Goal: Navigation & Orientation: Understand site structure

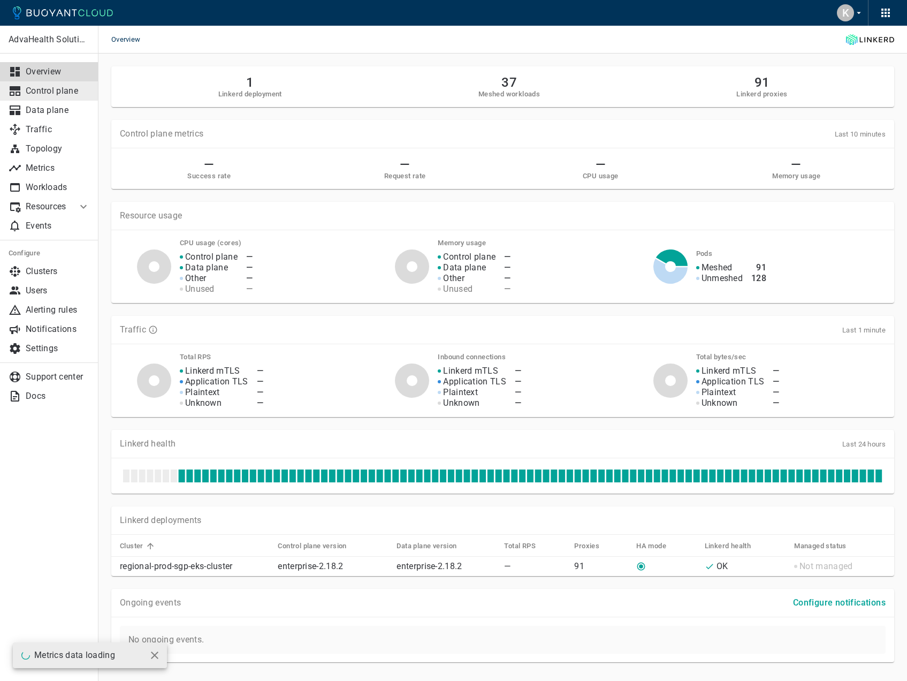
click at [54, 89] on p "Control plane" at bounding box center [58, 91] width 64 height 11
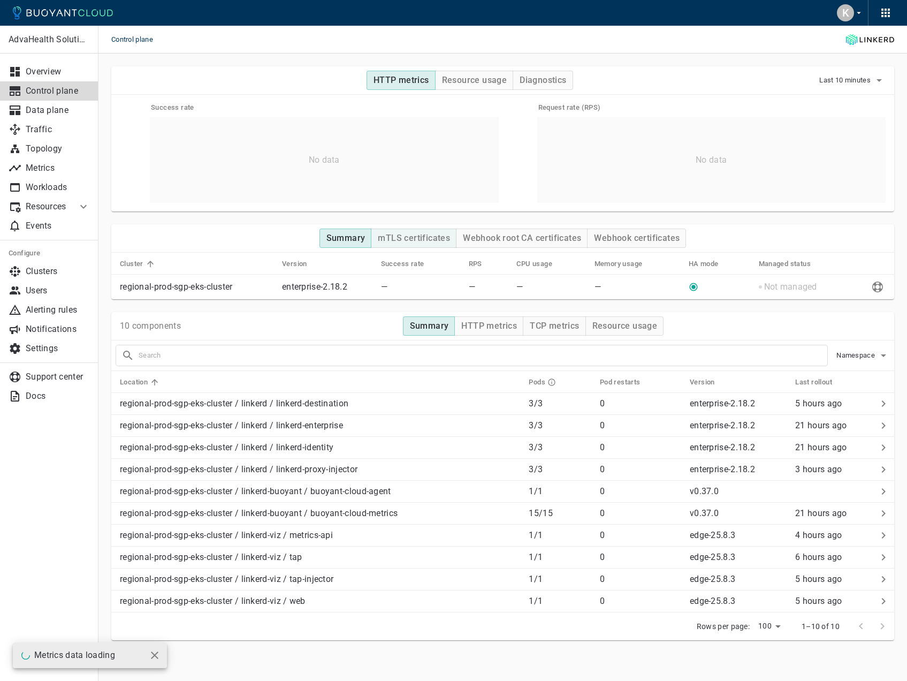
click at [414, 239] on h4 "mTLS certificates" at bounding box center [414, 238] width 72 height 11
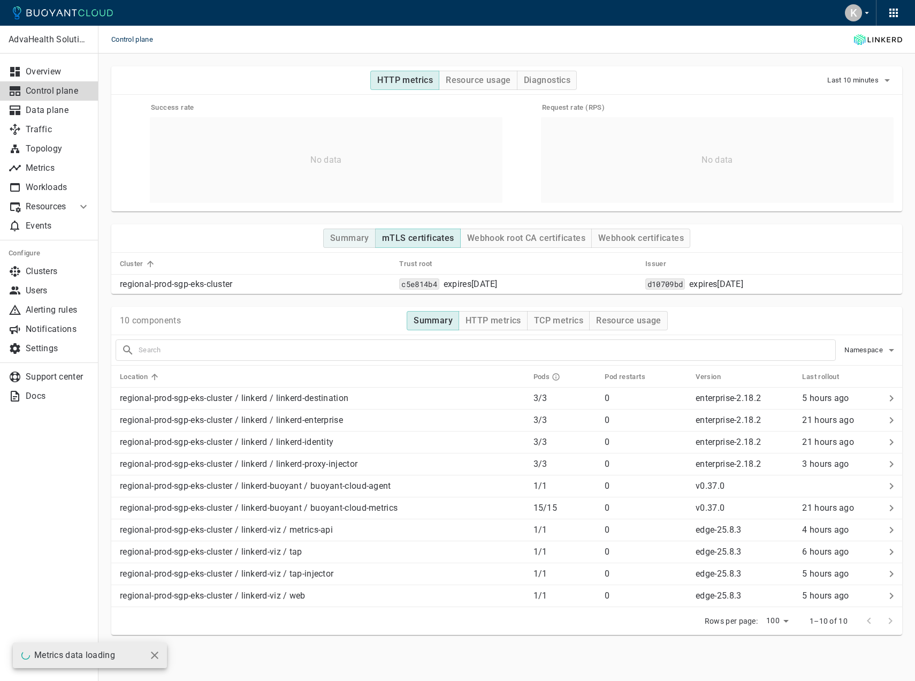
click at [350, 239] on h4 "Summary" at bounding box center [349, 238] width 39 height 11
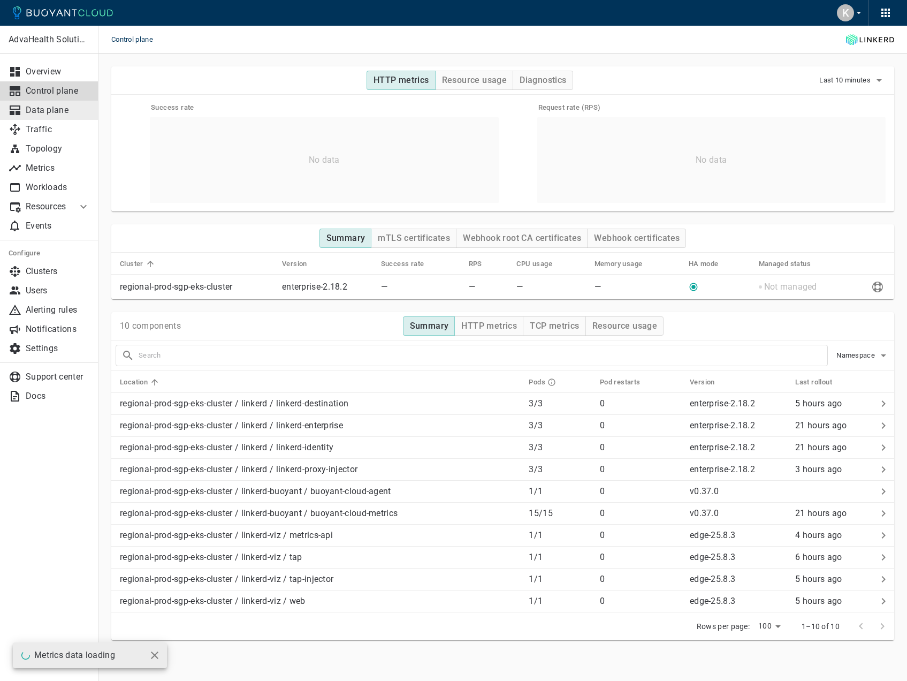
click at [61, 116] on link "Data plane" at bounding box center [49, 110] width 98 height 19
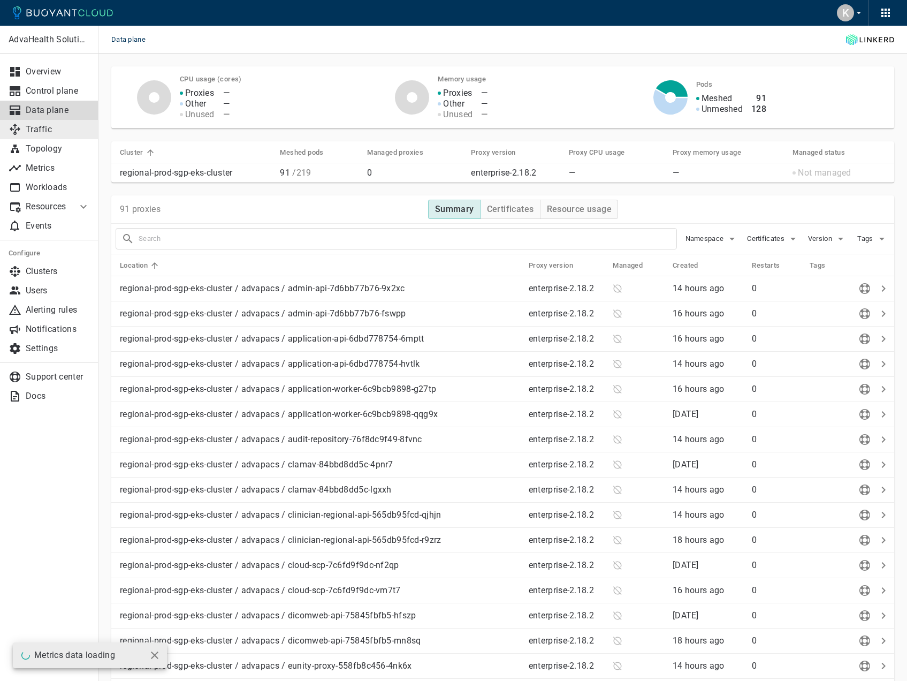
click at [55, 128] on p "Traffic" at bounding box center [58, 129] width 64 height 11
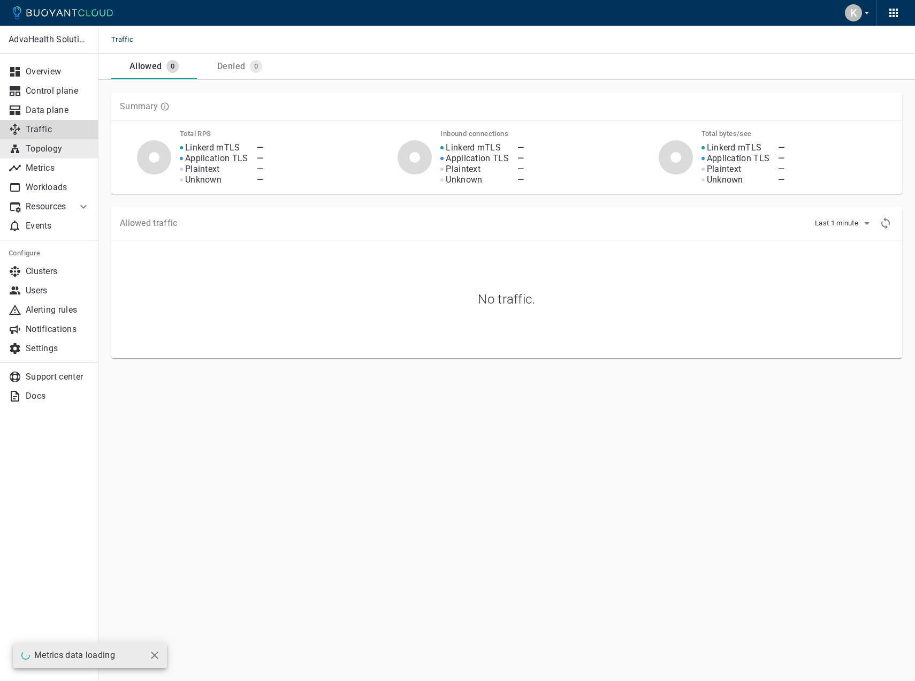
click at [55, 151] on p "Topology" at bounding box center [58, 148] width 64 height 11
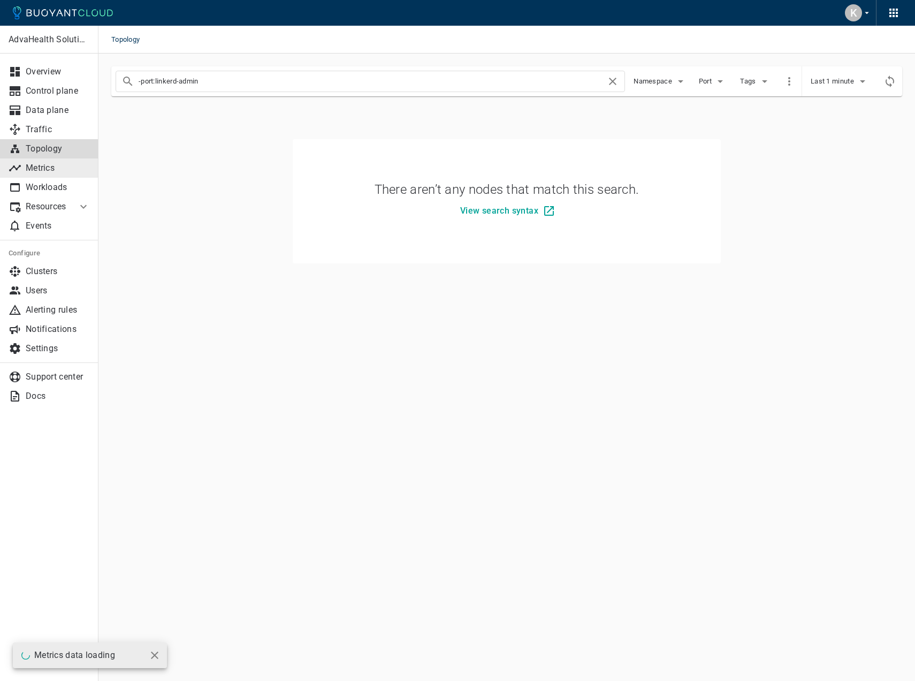
click at [58, 164] on p "Metrics" at bounding box center [58, 168] width 64 height 11
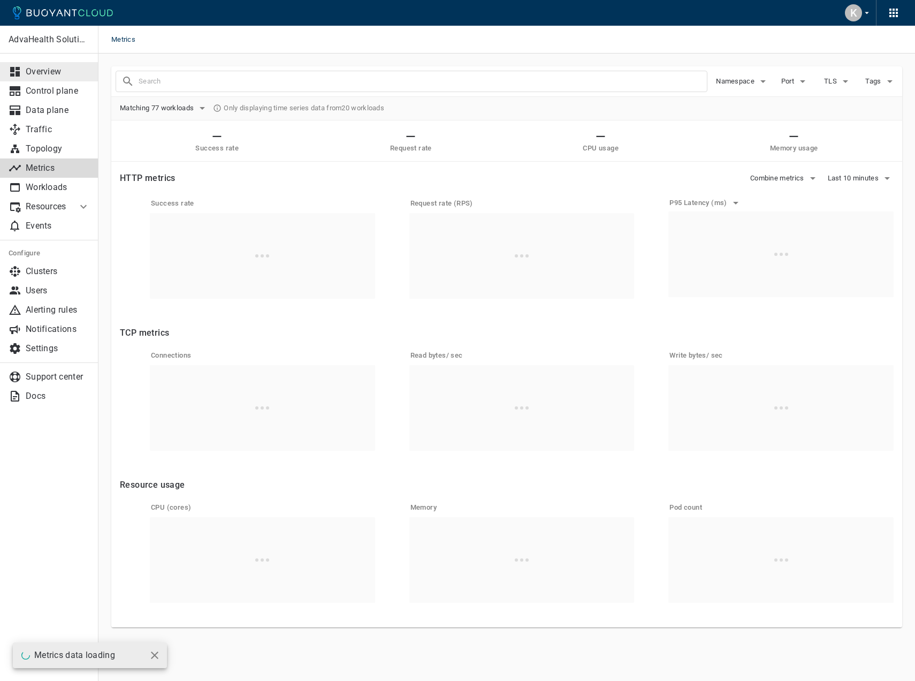
click at [72, 72] on p "Overview" at bounding box center [58, 71] width 64 height 11
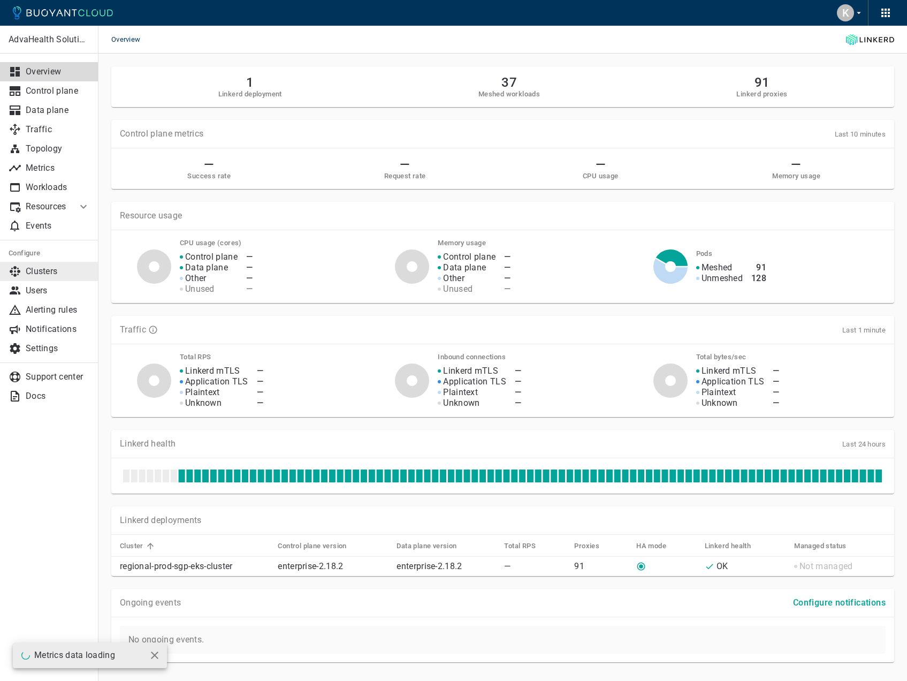
click at [56, 264] on link "Clusters" at bounding box center [49, 271] width 98 height 19
